Goal: Check status

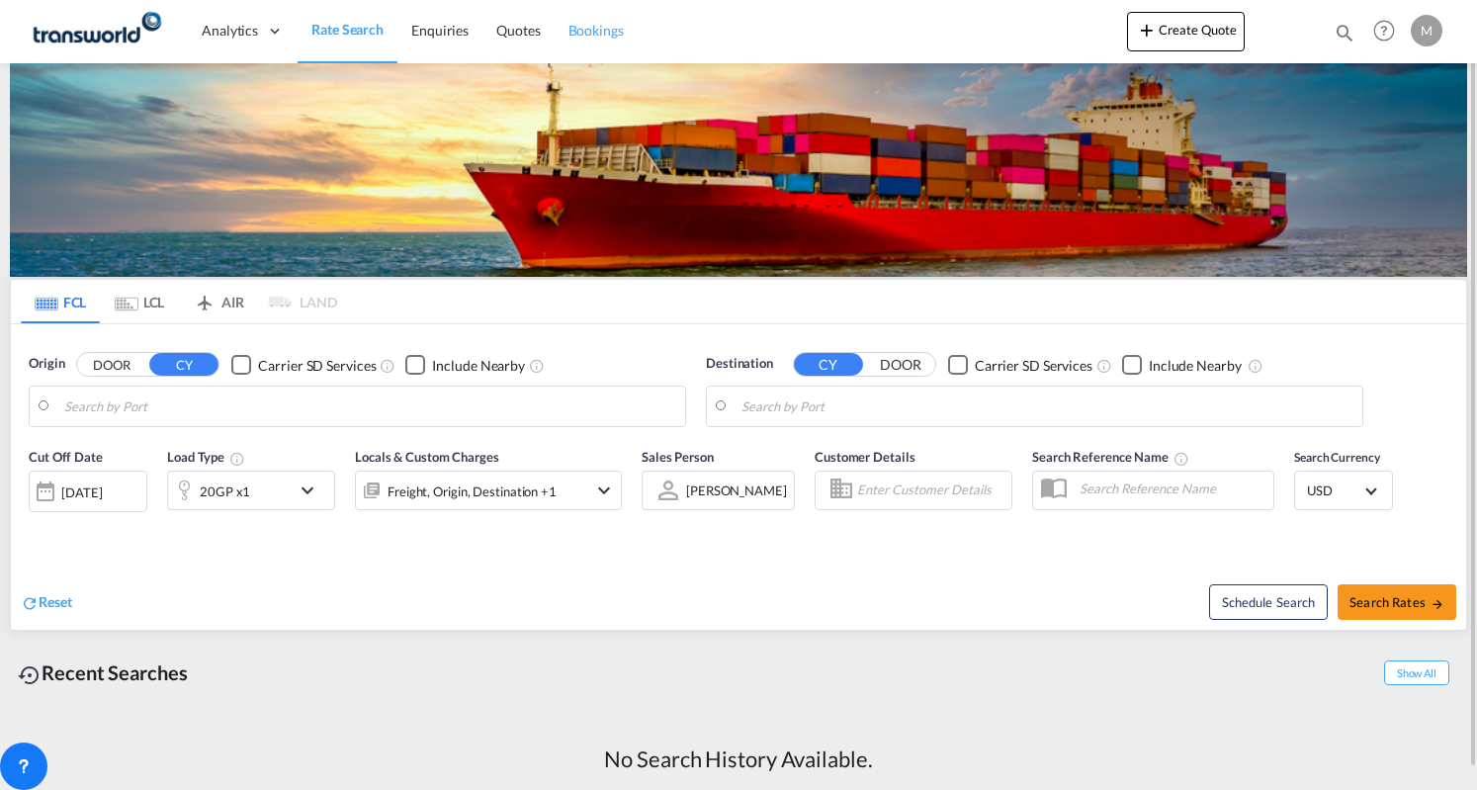
click at [589, 39] on span "Bookings" at bounding box center [595, 30] width 55 height 17
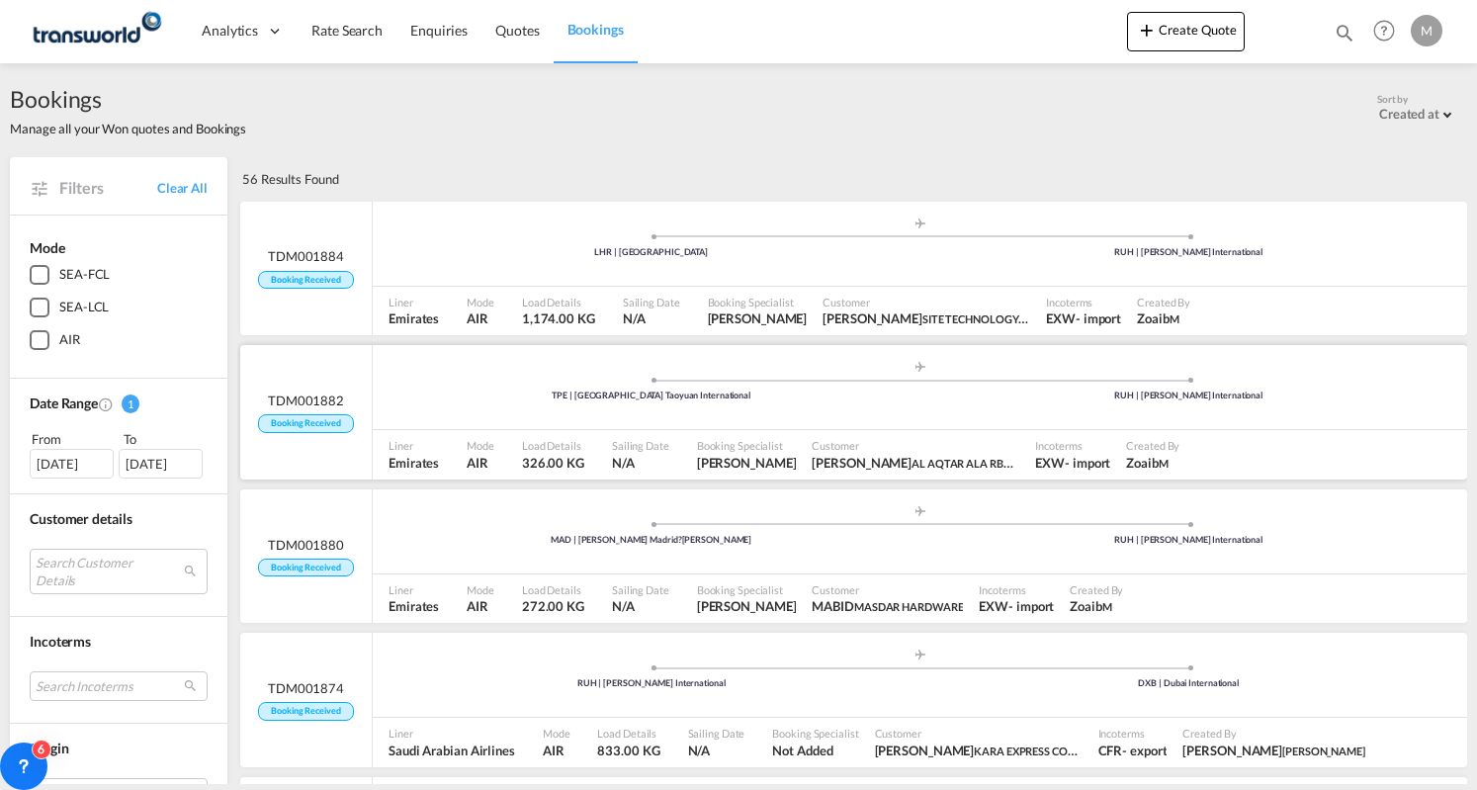
click at [478, 406] on div ".a{fill:#aaa8ad;} .a{fill:#aaa8ad;} TPE | Taiwan Taoyuan International RUH | [P…" at bounding box center [920, 389] width 1094 height 59
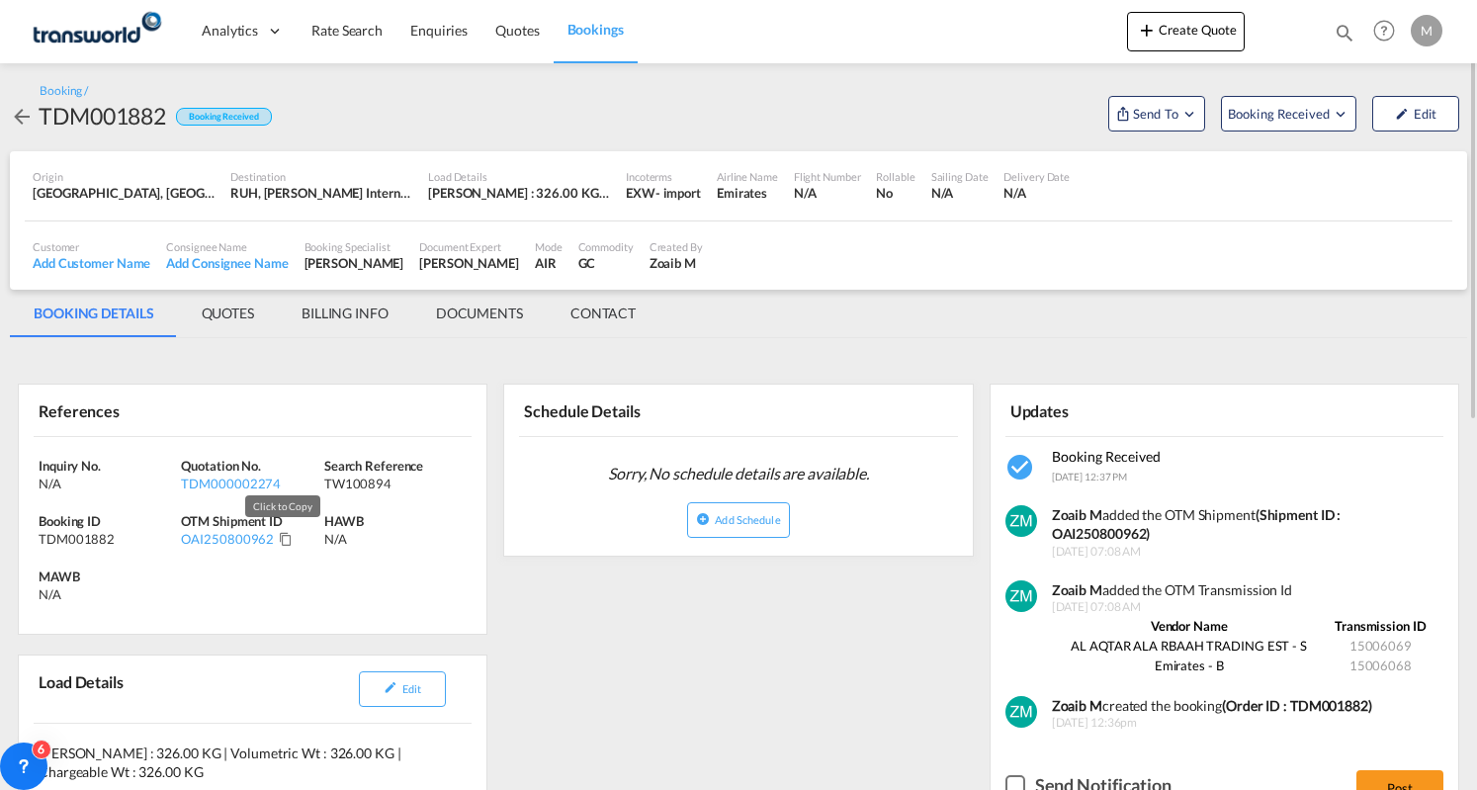
click at [279, 542] on md-icon "Click to Copy" at bounding box center [286, 539] width 14 height 14
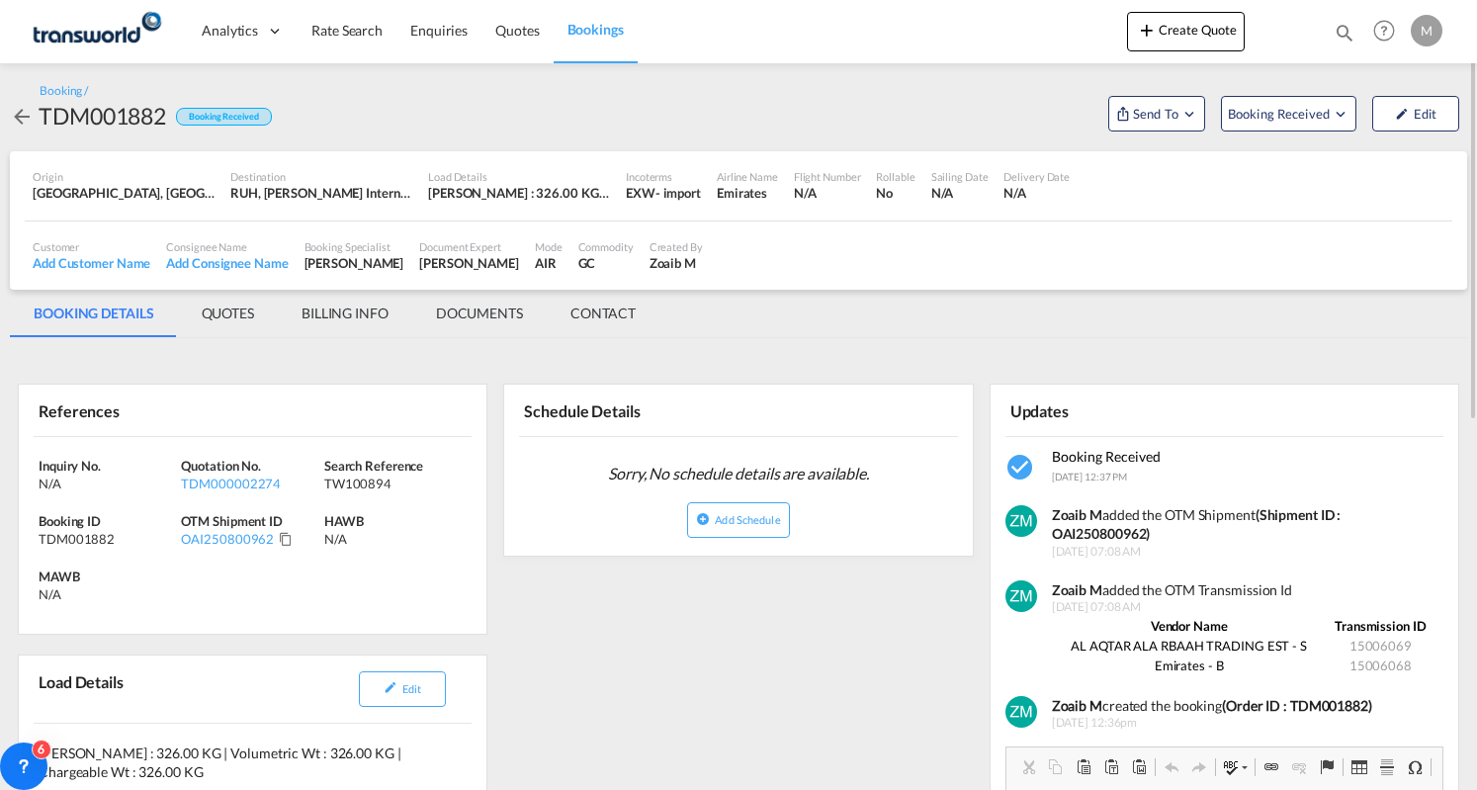
click at [376, 314] on md-tab-item "BILLING INFO" at bounding box center [345, 313] width 134 height 47
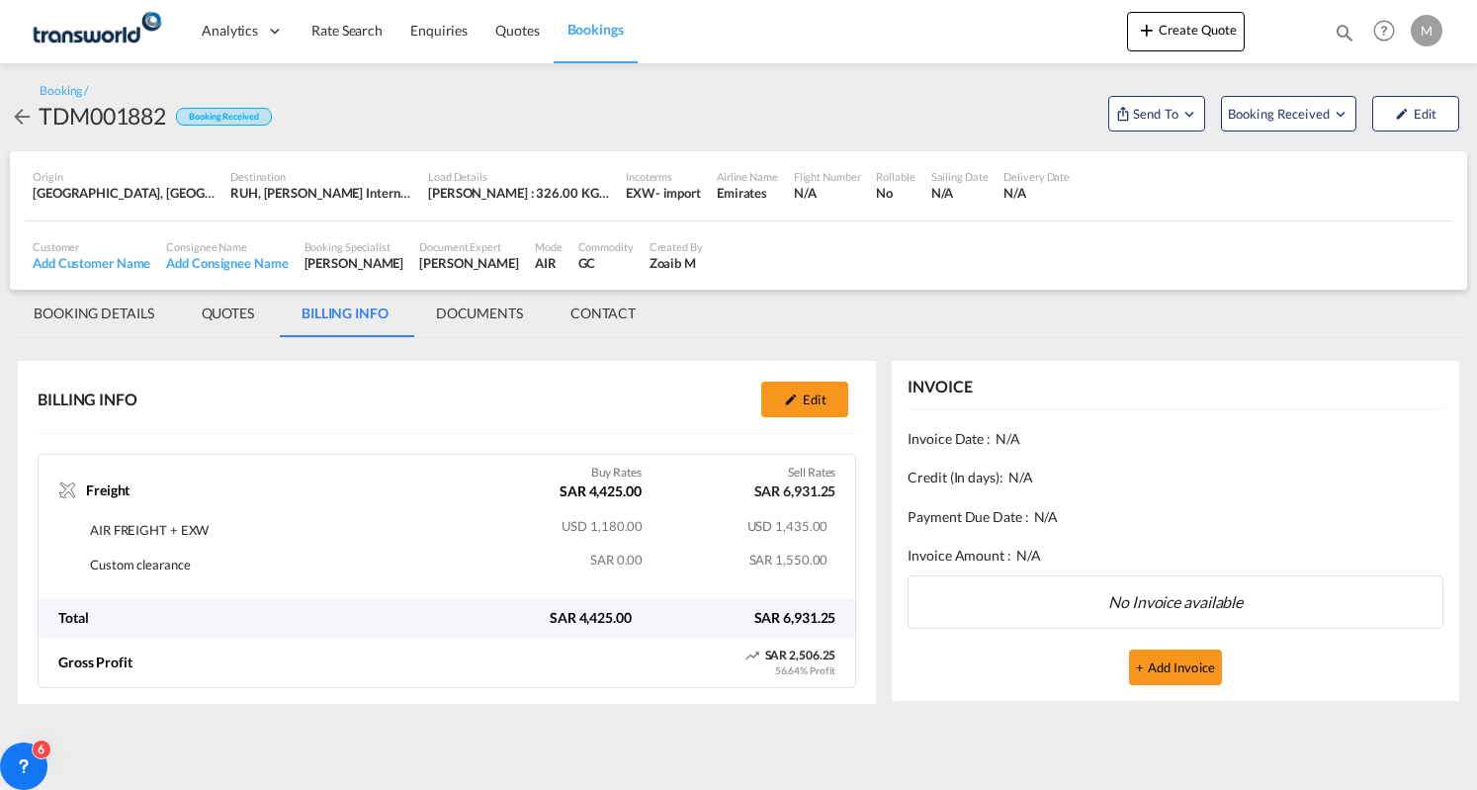
click at [584, 41] on link "Bookings" at bounding box center [596, 31] width 84 height 64
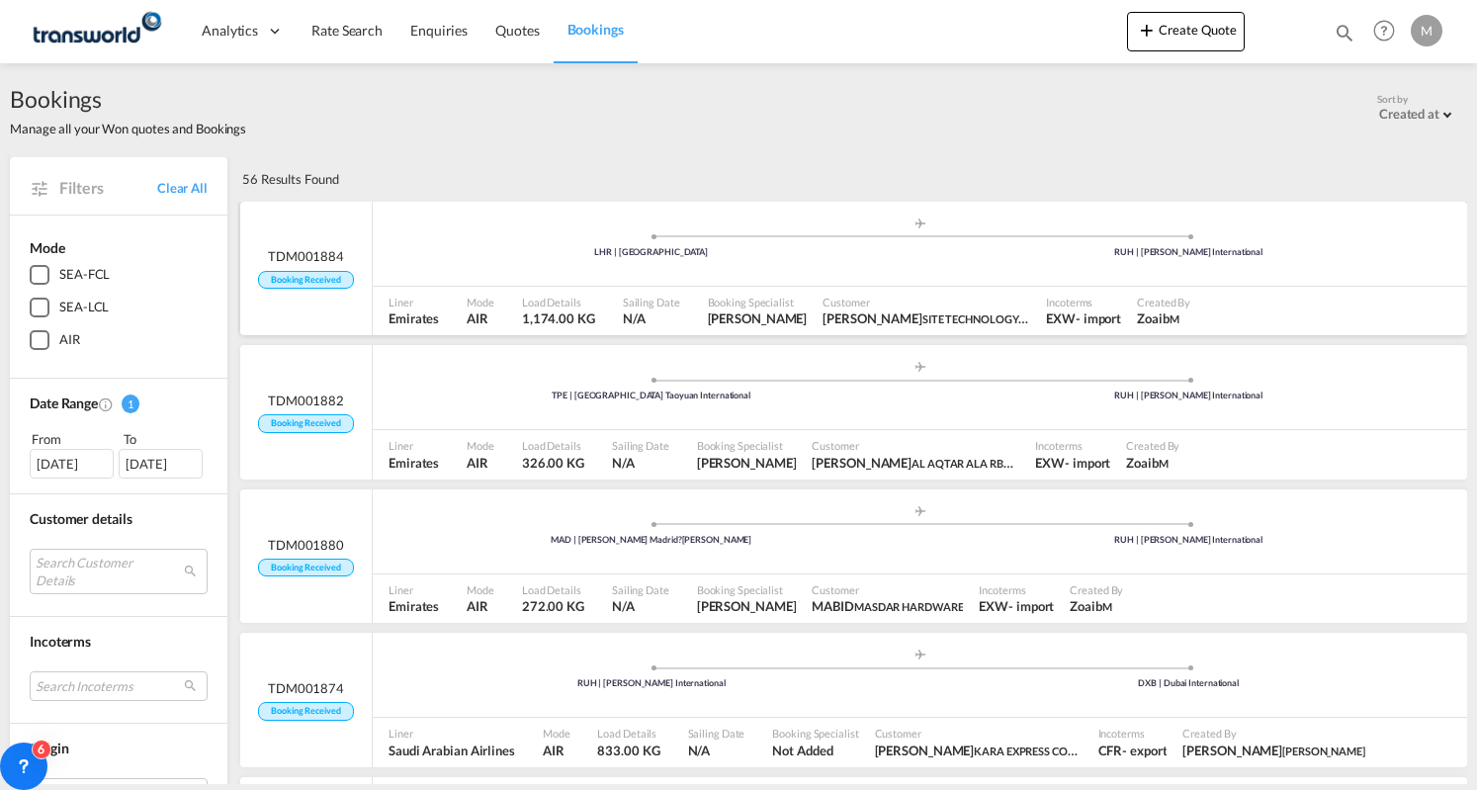
click at [565, 234] on span at bounding box center [652, 236] width 538 height 5
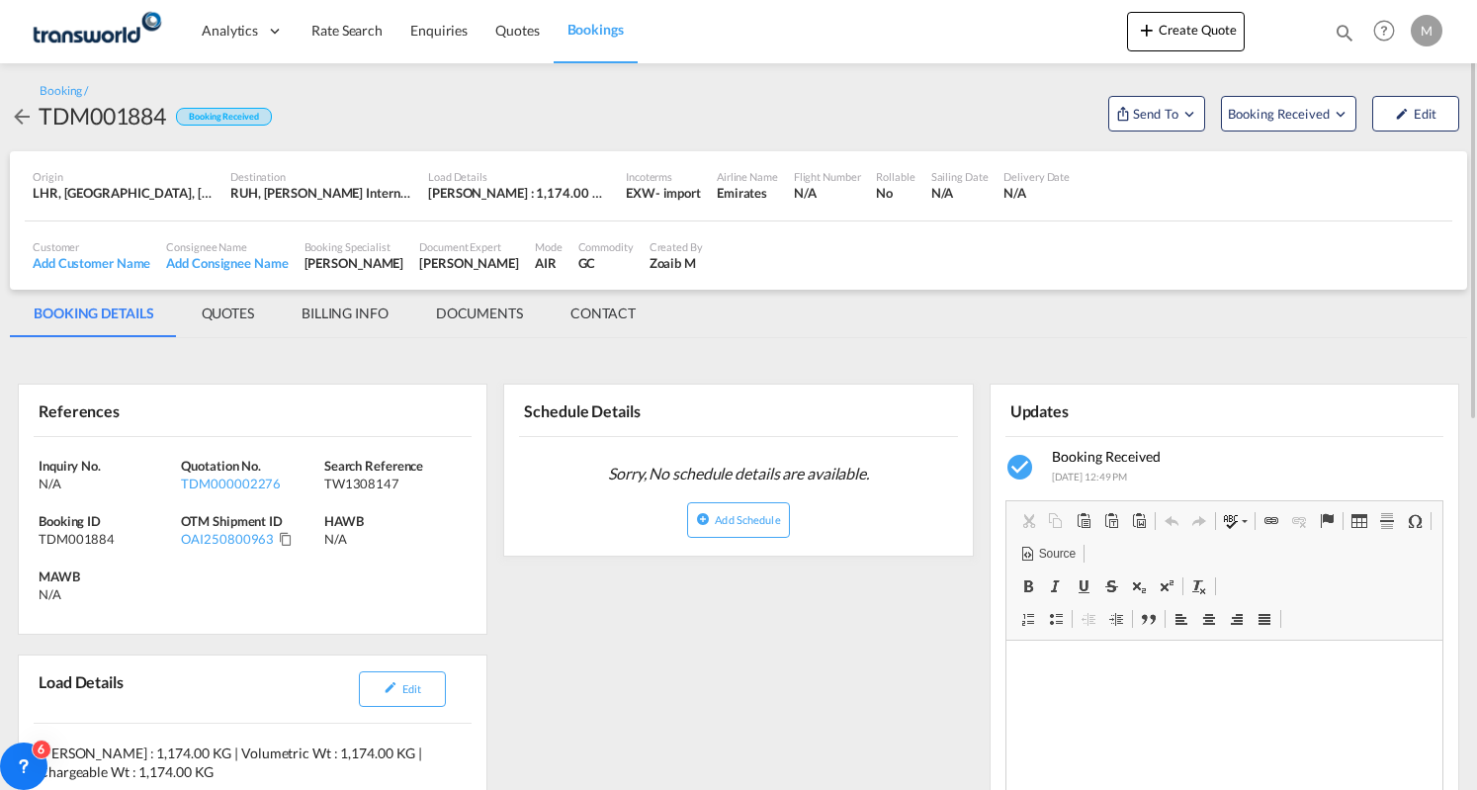
click at [284, 545] on div "OAI250800963" at bounding box center [252, 539] width 142 height 18
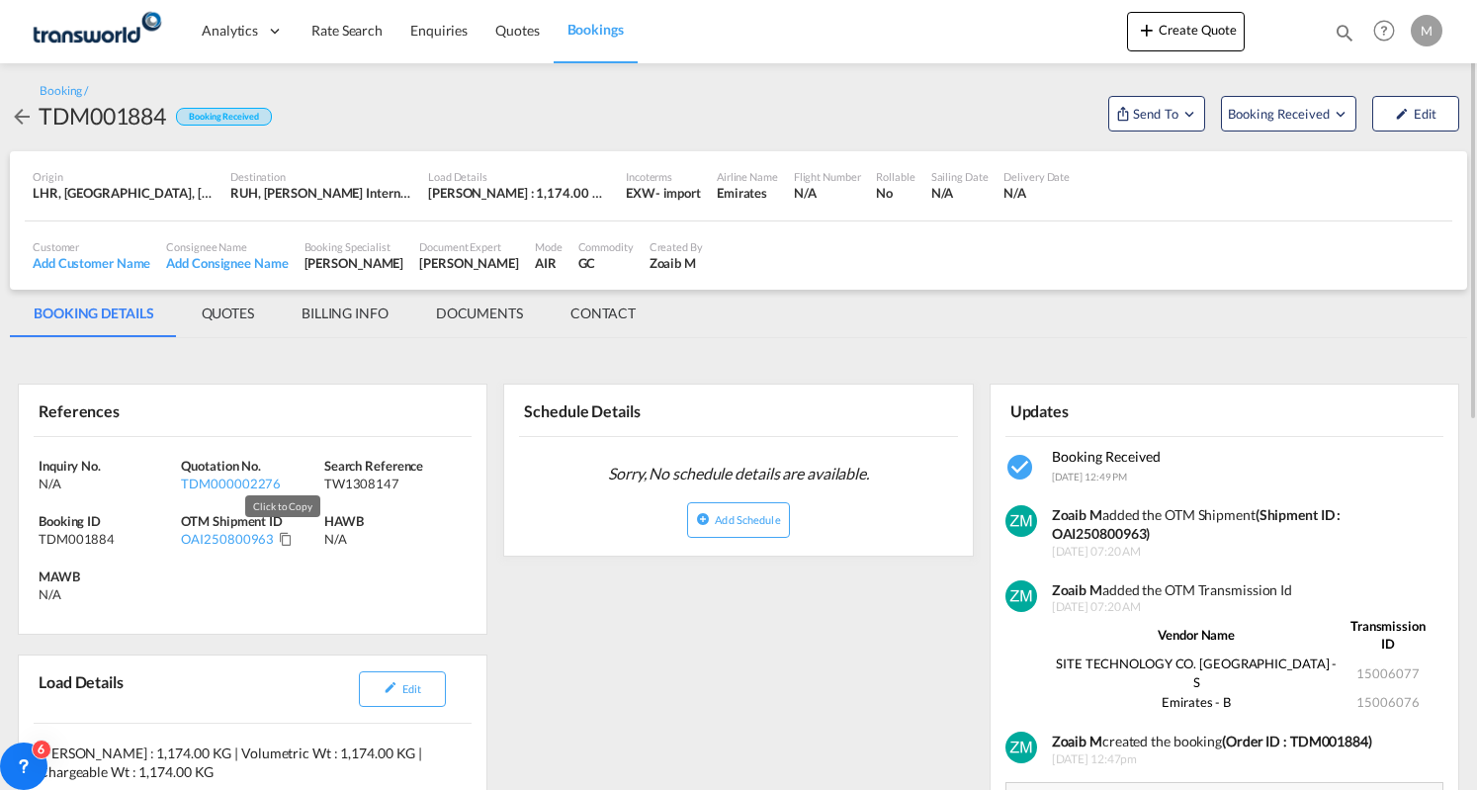
click at [282, 537] on md-icon "Click to Copy" at bounding box center [286, 539] width 14 height 14
click at [386, 314] on md-tab-item "BILLING INFO" at bounding box center [345, 313] width 134 height 47
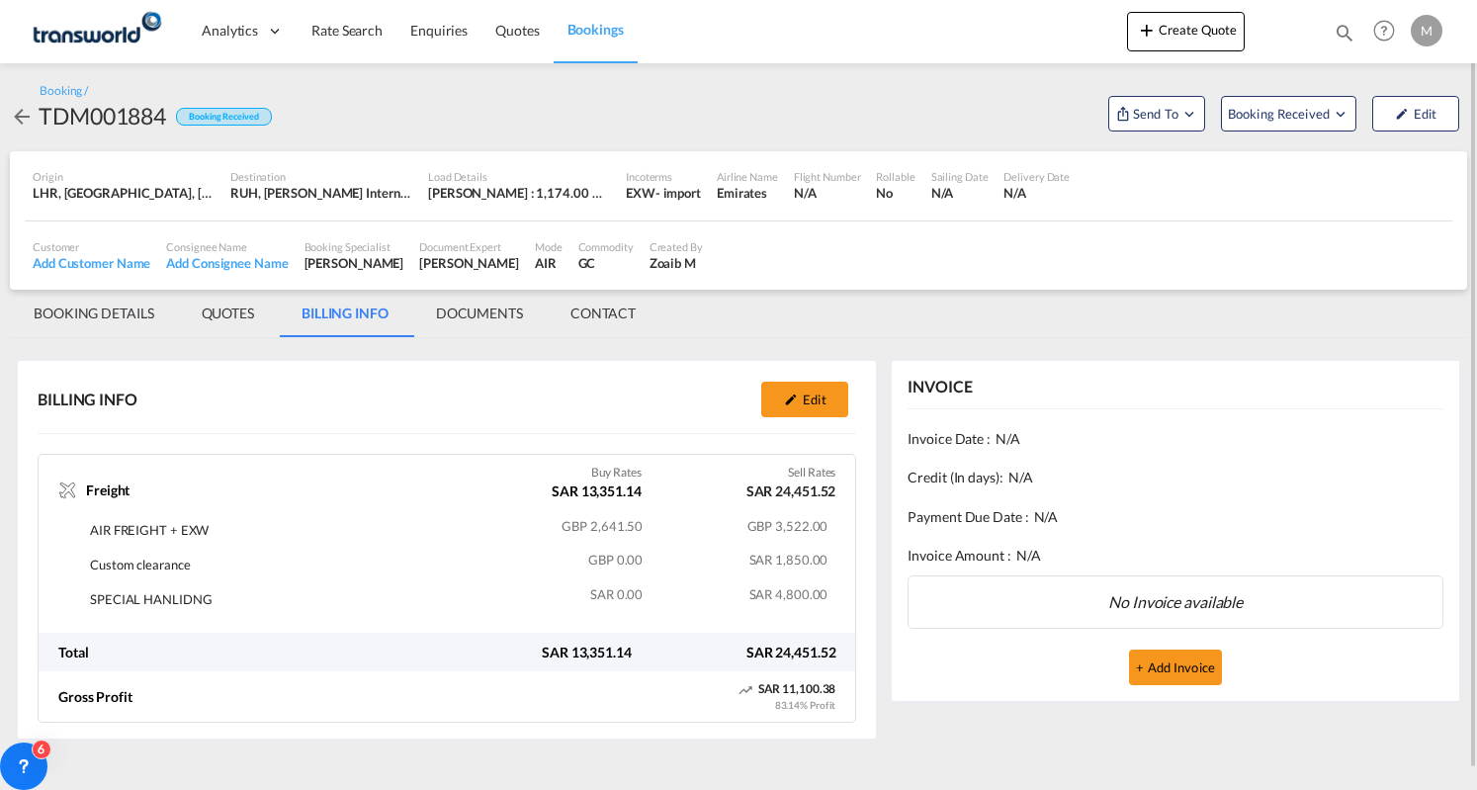
click at [573, 33] on span "Bookings" at bounding box center [595, 29] width 56 height 17
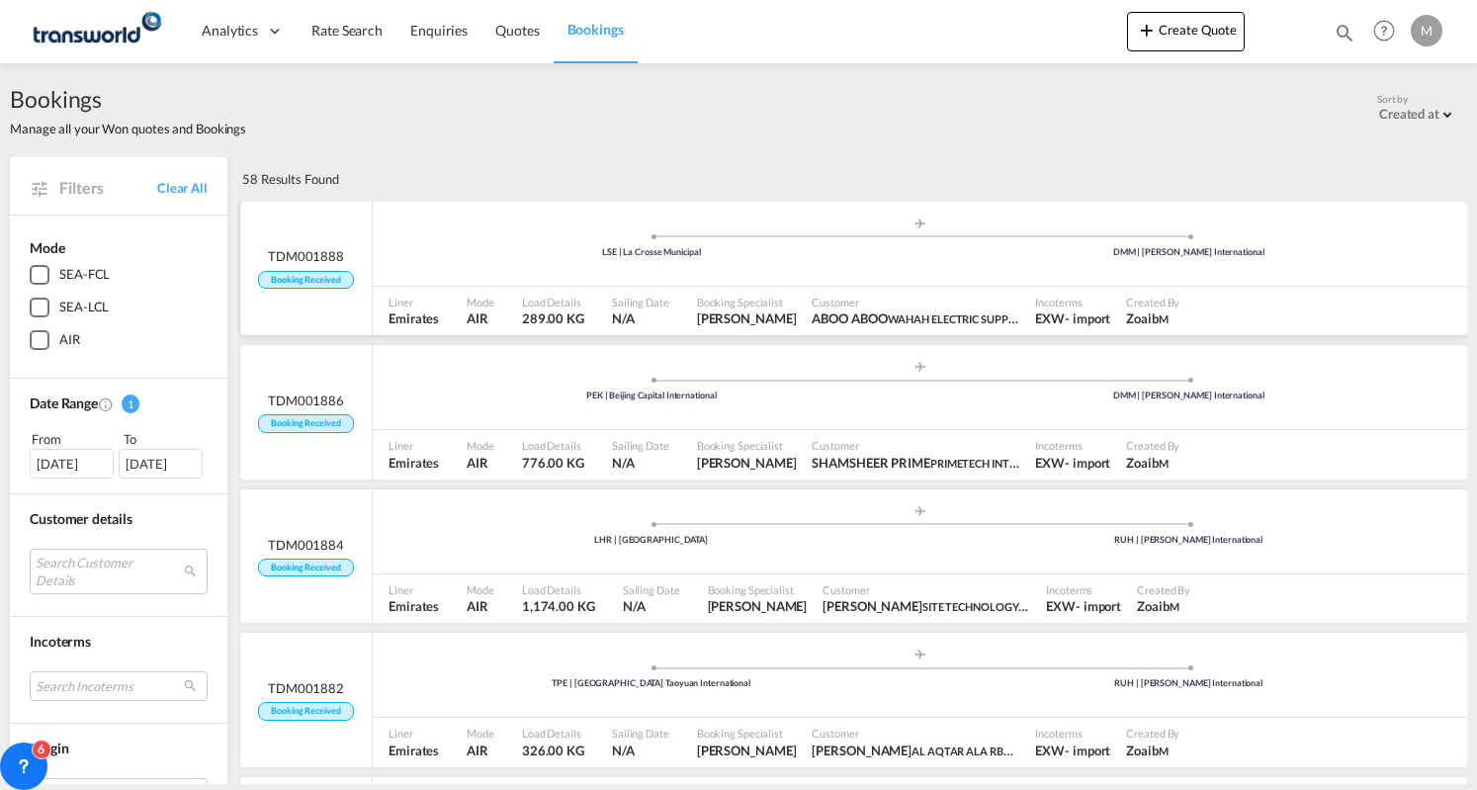
click at [486, 262] on div ".a{fill:#aaa8ad;} .a{fill:#aaa8ad;} LSE | La Crosse Municipal DMM | [PERSON_NAM…" at bounding box center [920, 246] width 1094 height 59
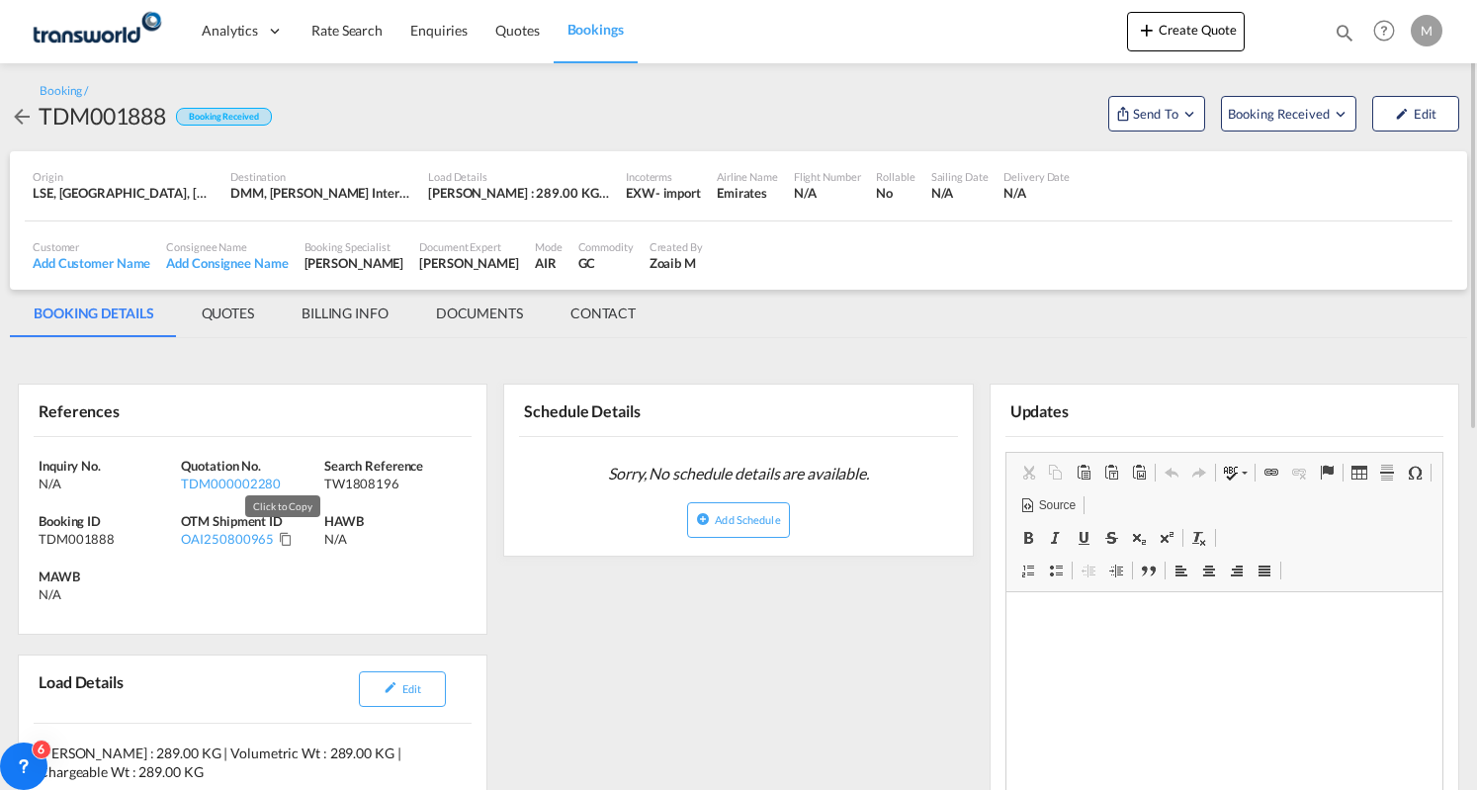
click at [280, 535] on md-icon "Click to Copy" at bounding box center [286, 539] width 14 height 14
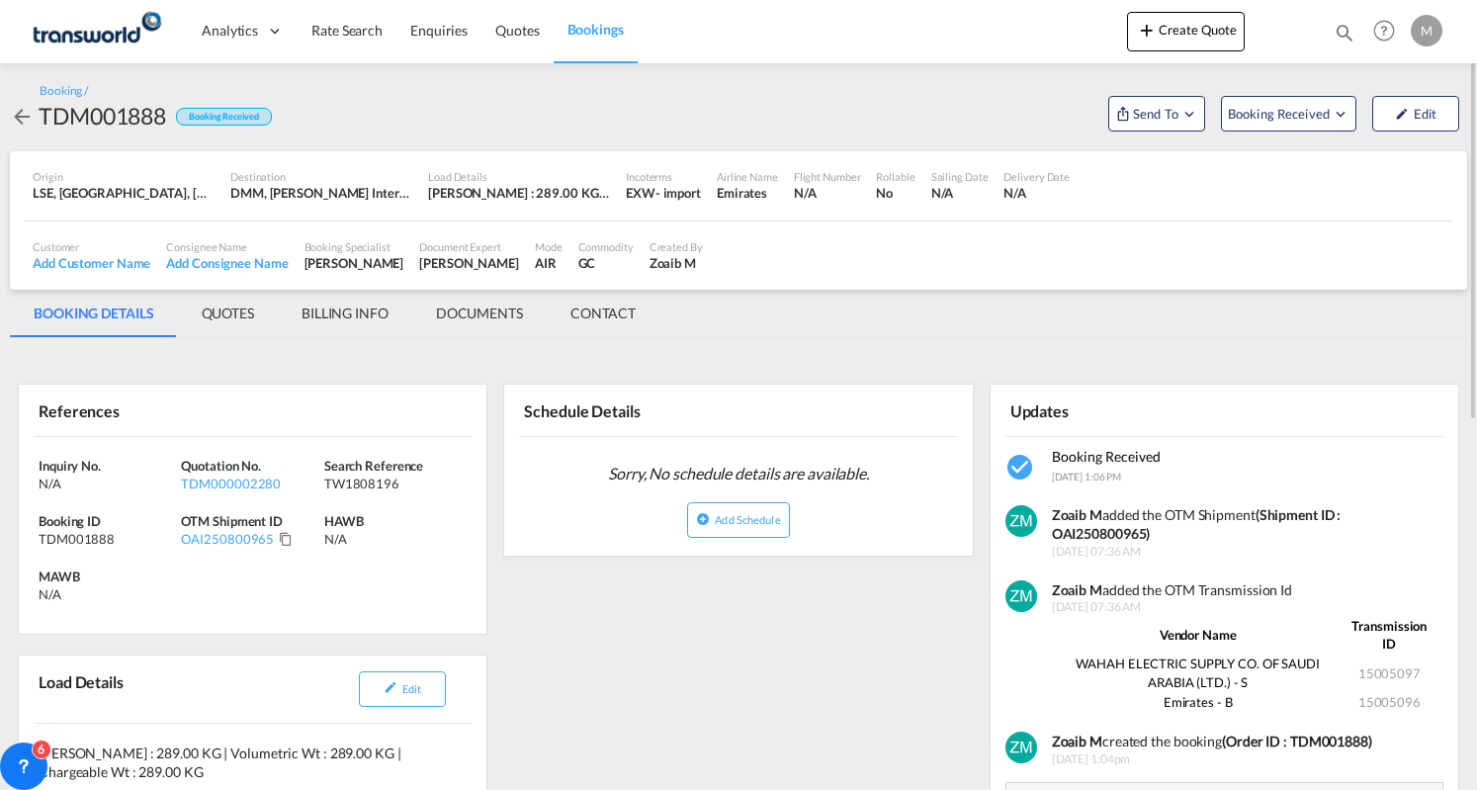
click at [348, 312] on md-tab-item "BILLING INFO" at bounding box center [345, 313] width 134 height 47
